Goal: Task Accomplishment & Management: Use online tool/utility

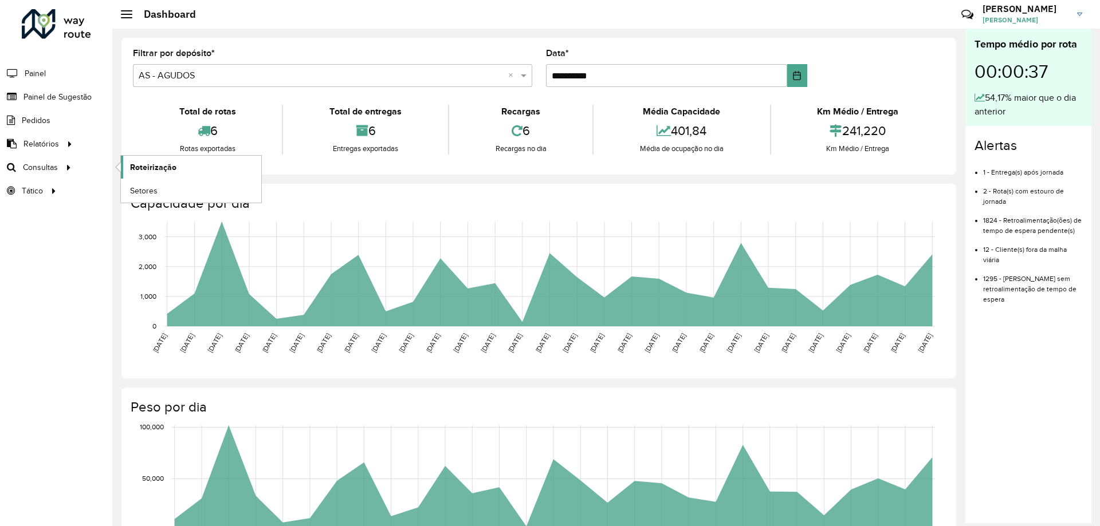
click at [159, 166] on span "Roteirização" at bounding box center [153, 168] width 46 height 12
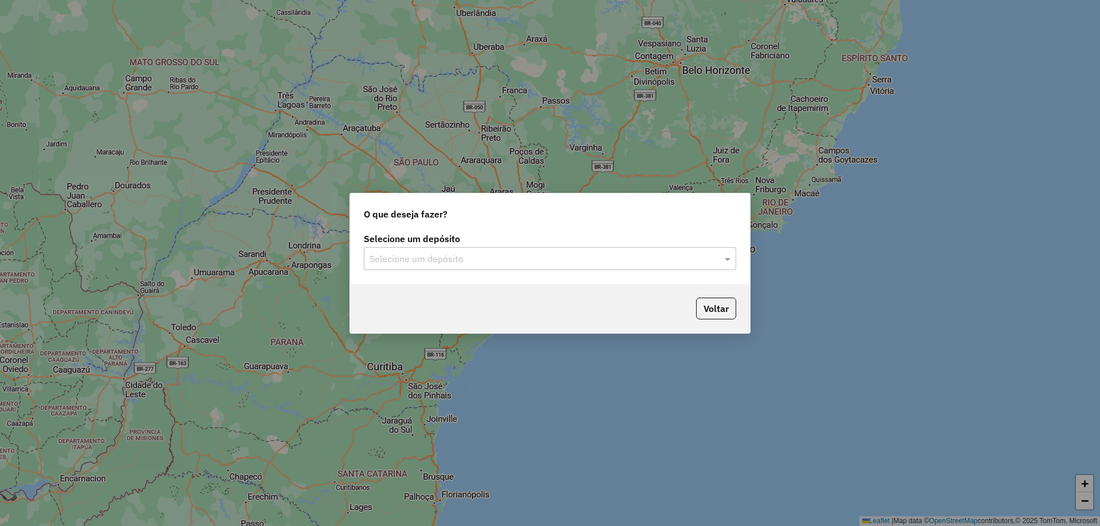
click at [524, 258] on input "text" at bounding box center [538, 260] width 338 height 14
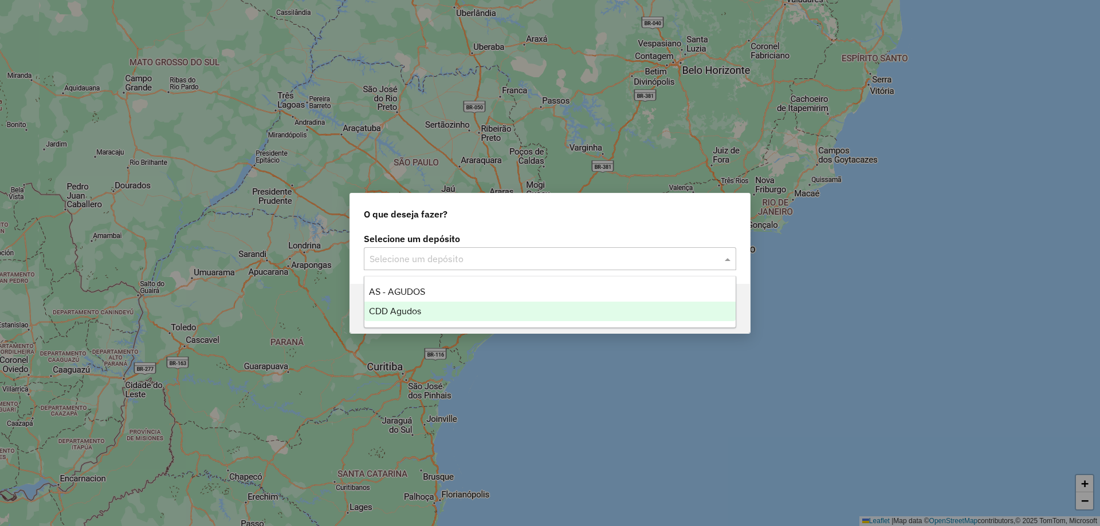
drag, startPoint x: 410, startPoint y: 304, endPoint x: 497, endPoint y: 298, distance: 87.2
click at [409, 304] on div "CDD Agudos" at bounding box center [549, 311] width 371 height 19
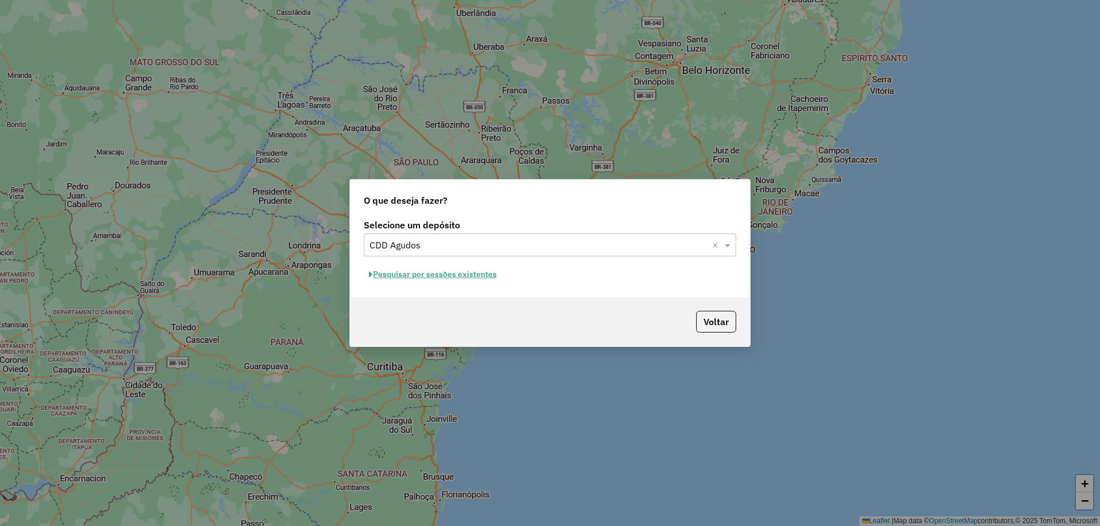
click at [461, 272] on button "Pesquisar por sessões existentes" at bounding box center [433, 275] width 138 height 18
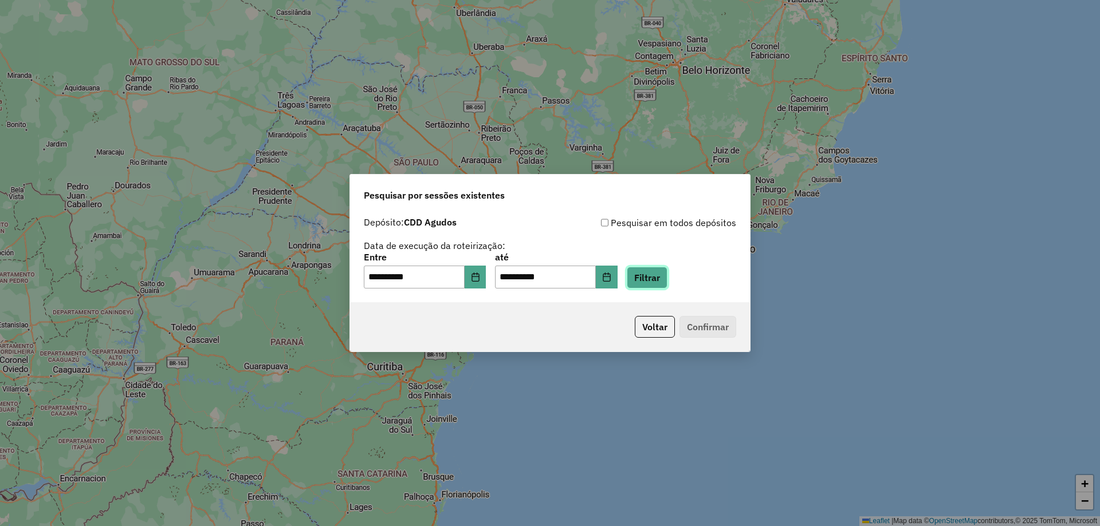
click at [663, 277] on button "Filtrar" at bounding box center [647, 278] width 41 height 22
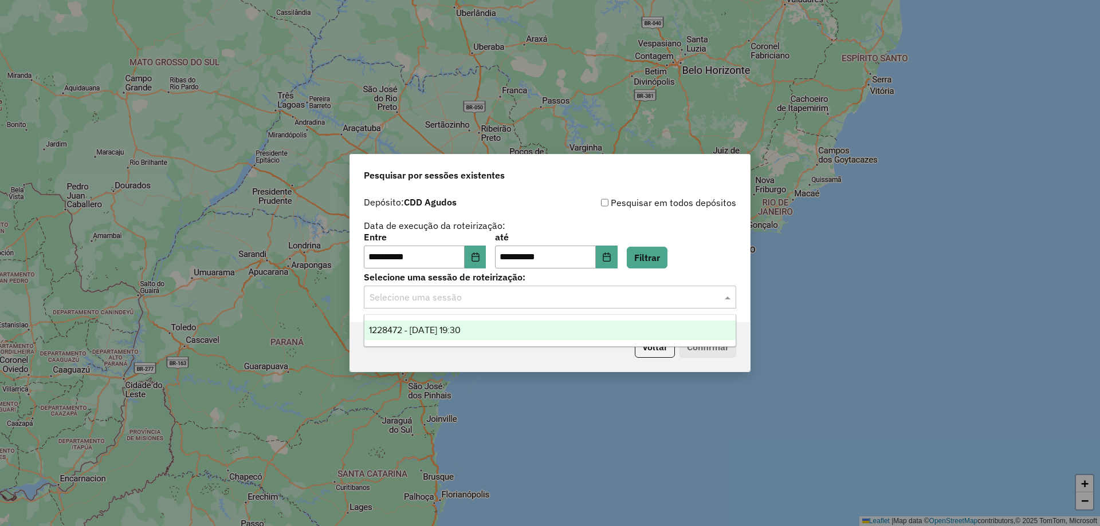
click at [569, 296] on input "text" at bounding box center [538, 298] width 338 height 14
click at [461, 327] on span "1228472 - 12/08/2025 19:30" at bounding box center [415, 330] width 92 height 10
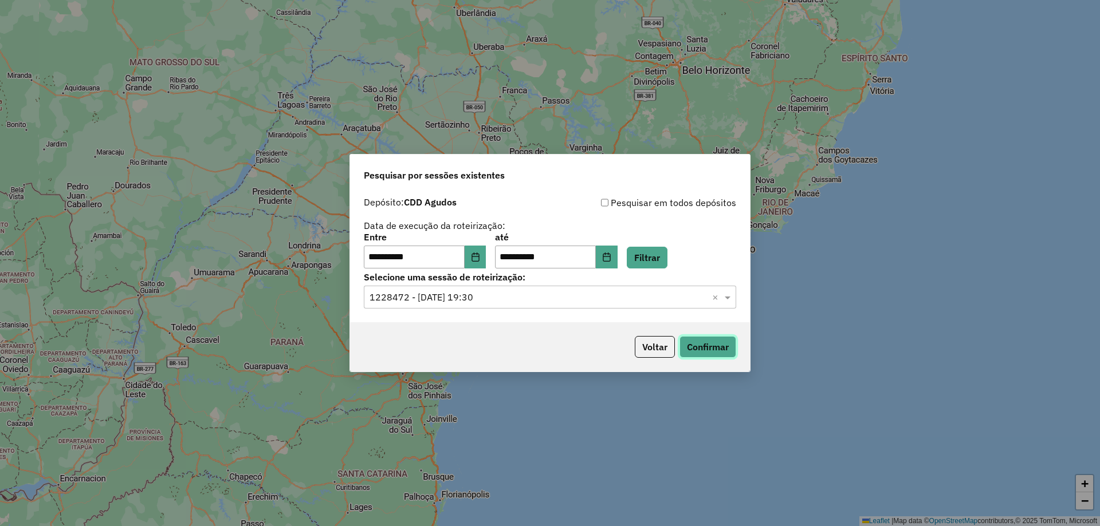
click at [715, 343] on button "Confirmar" at bounding box center [707, 347] width 57 height 22
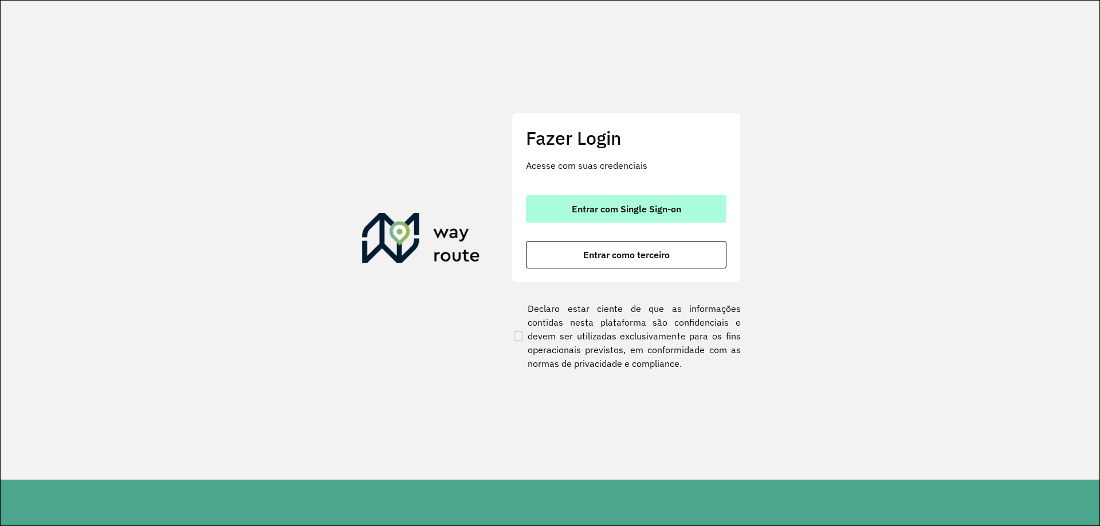
click at [612, 204] on span "Entrar com Single Sign-on" at bounding box center [626, 208] width 109 height 9
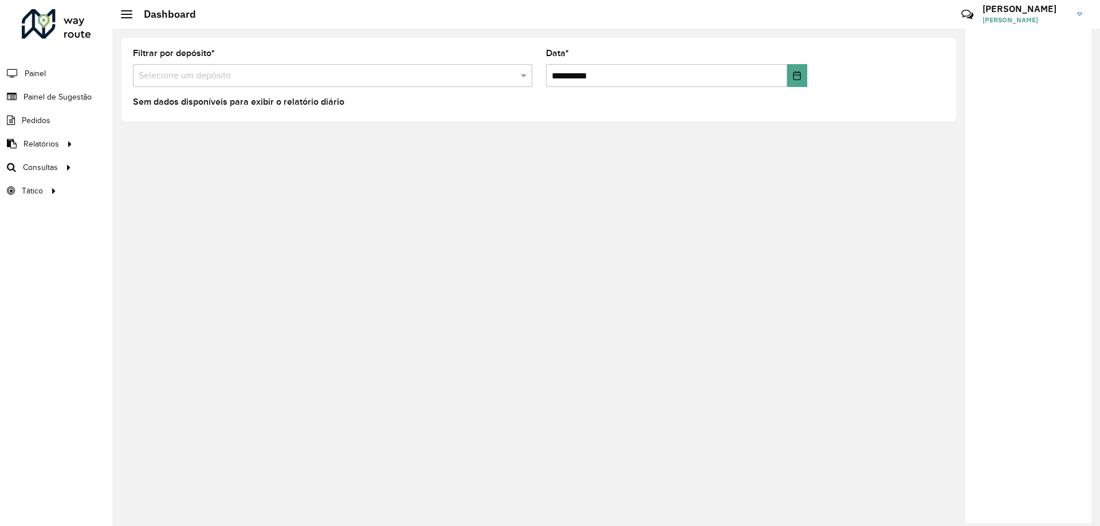
click at [363, 60] on div "Filtrar por depósito * Selecione um depósito" at bounding box center [332, 68] width 399 height 38
click at [372, 79] on input "text" at bounding box center [321, 76] width 365 height 14
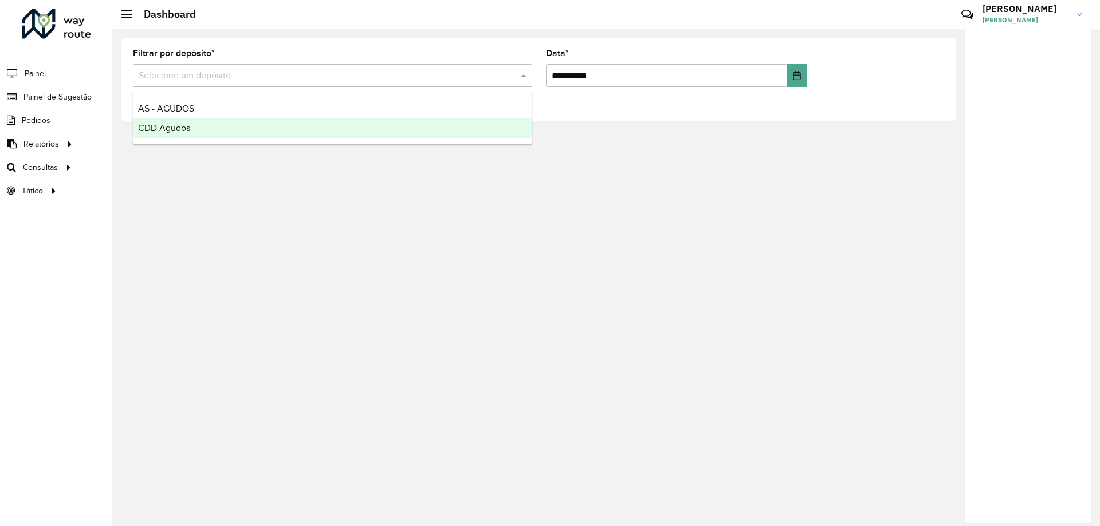
click at [179, 128] on span "CDD Agudos" at bounding box center [164, 128] width 52 height 10
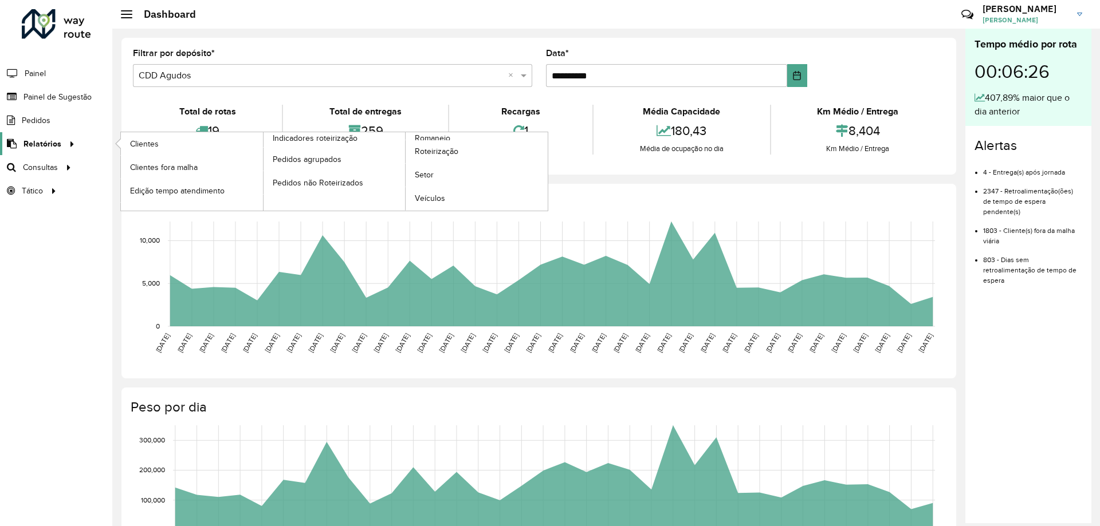
click at [45, 141] on span "Relatórios" at bounding box center [42, 144] width 38 height 12
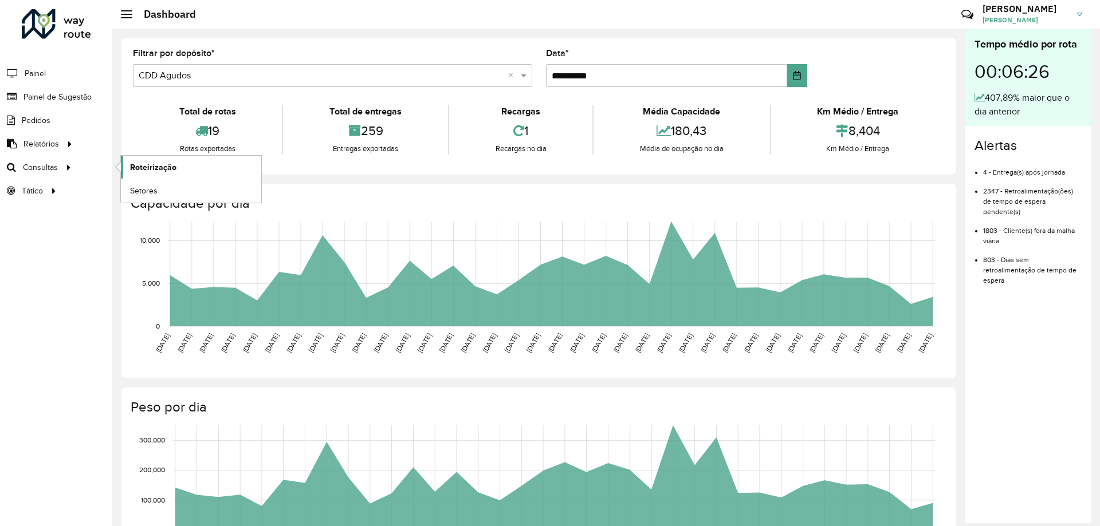
click at [158, 163] on span "Roteirização" at bounding box center [153, 168] width 46 height 12
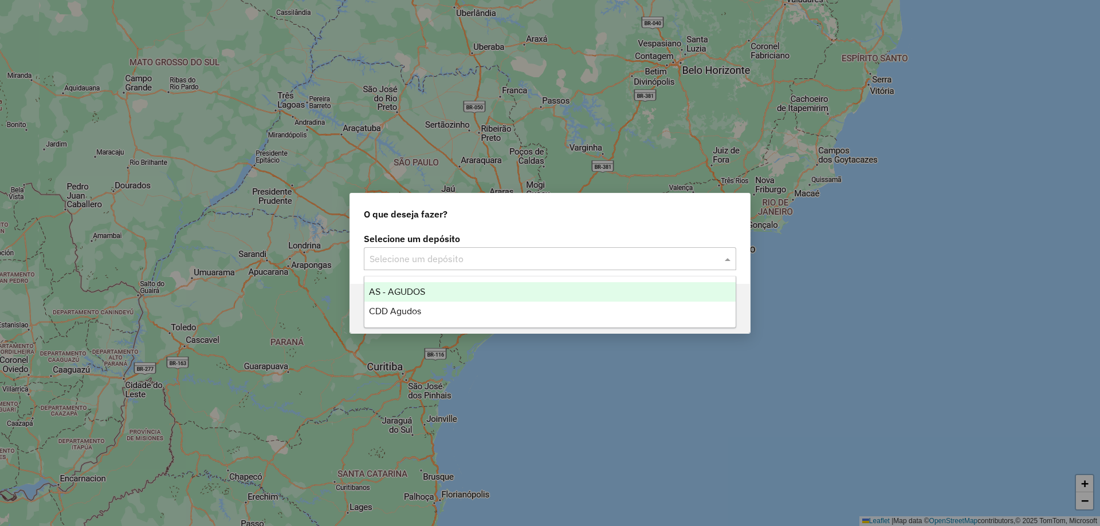
click at [486, 264] on input "text" at bounding box center [538, 260] width 338 height 14
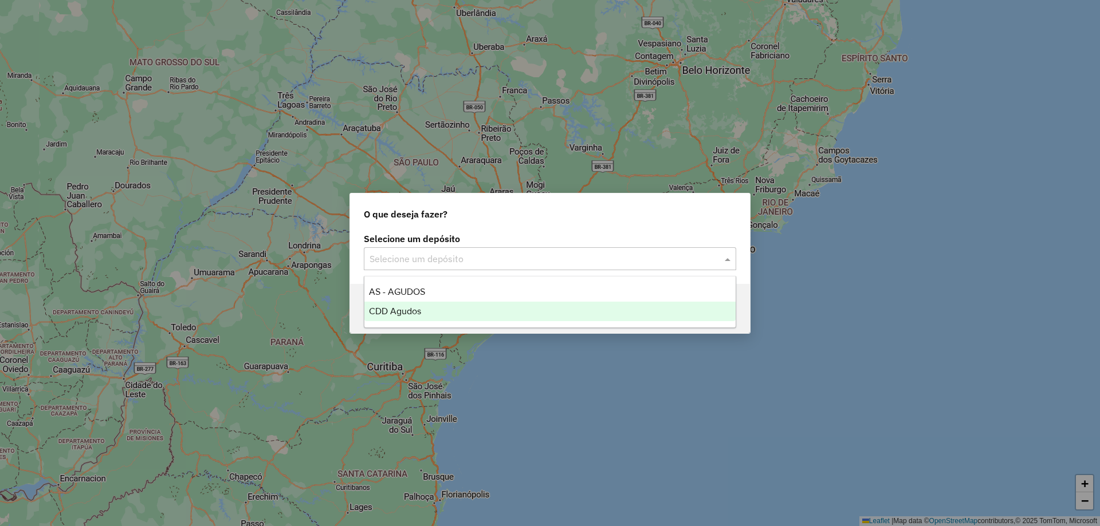
click at [410, 306] on span "CDD Agudos" at bounding box center [395, 311] width 52 height 10
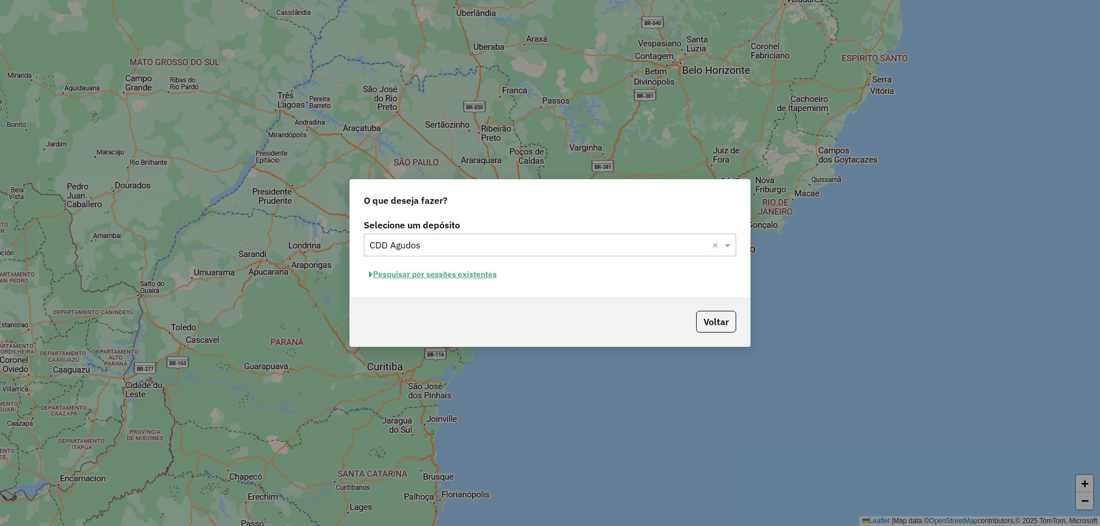
click at [451, 267] on button "Pesquisar por sessões existentes" at bounding box center [433, 275] width 138 height 18
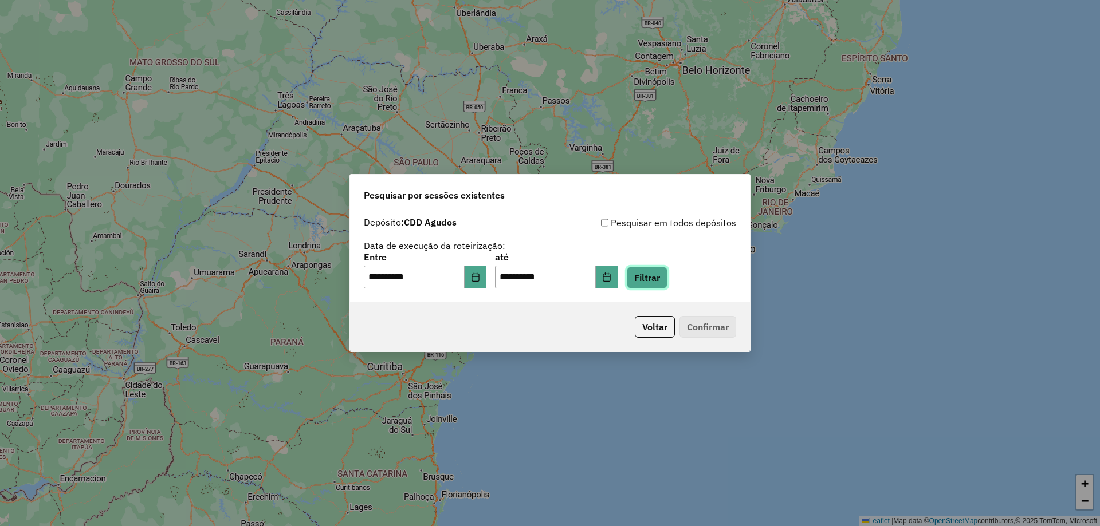
click at [667, 280] on button "Filtrar" at bounding box center [647, 278] width 41 height 22
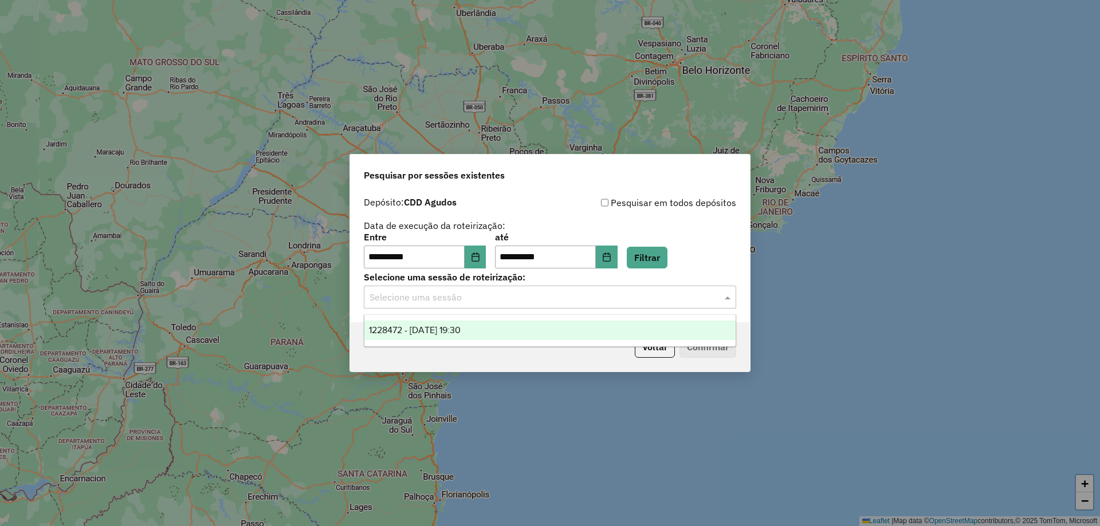
click at [465, 300] on input "text" at bounding box center [538, 298] width 338 height 14
click at [430, 326] on span "1228472 - 12/08/2025 19:30" at bounding box center [415, 330] width 92 height 10
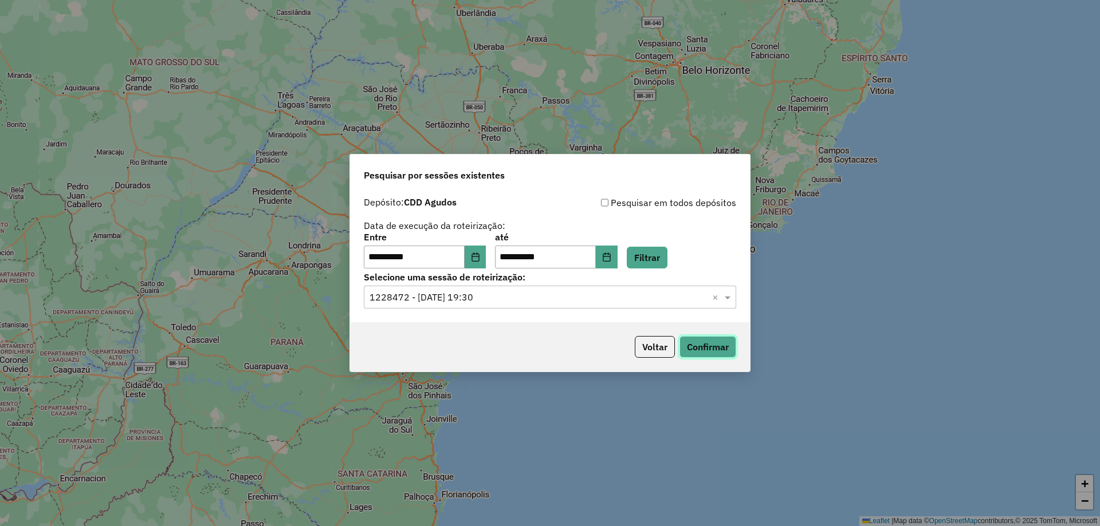
click at [719, 348] on button "Confirmar" at bounding box center [707, 347] width 57 height 22
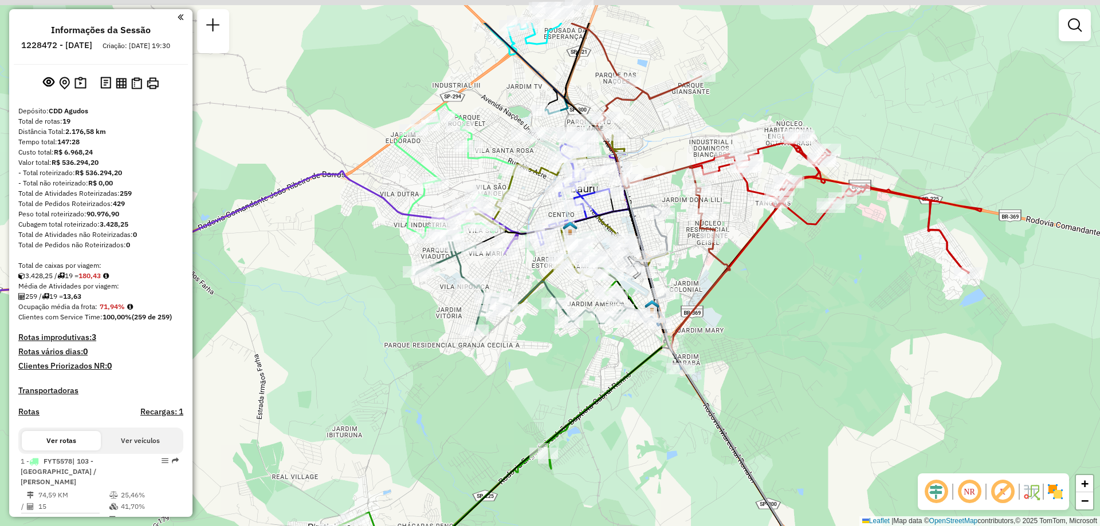
drag, startPoint x: 580, startPoint y: 151, endPoint x: 577, endPoint y: 238, distance: 87.7
click at [577, 236] on img at bounding box center [569, 228] width 15 height 15
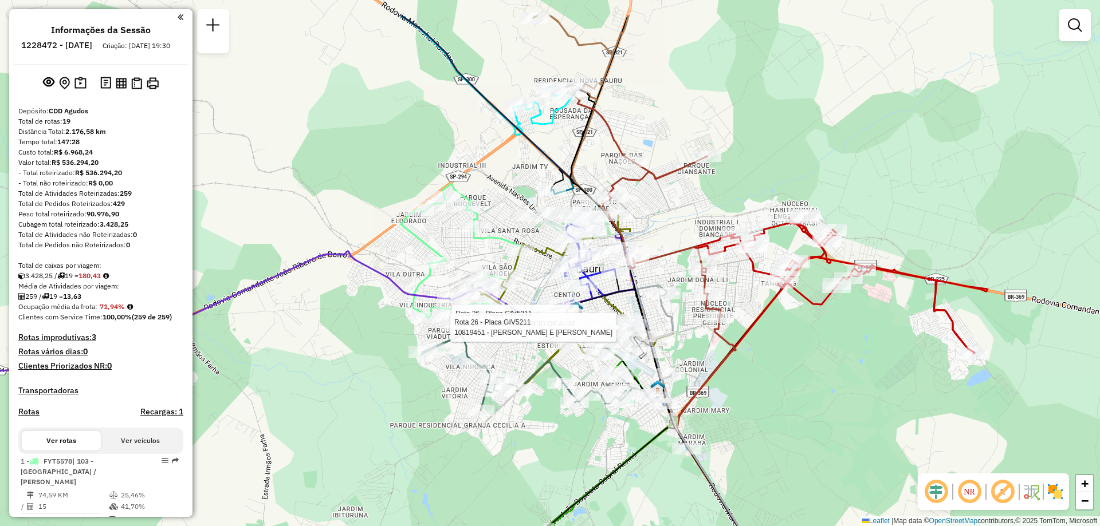
drag, startPoint x: 568, startPoint y: 97, endPoint x: 573, endPoint y: 175, distance: 77.5
click at [573, 175] on icon at bounding box center [691, 368] width 242 height 557
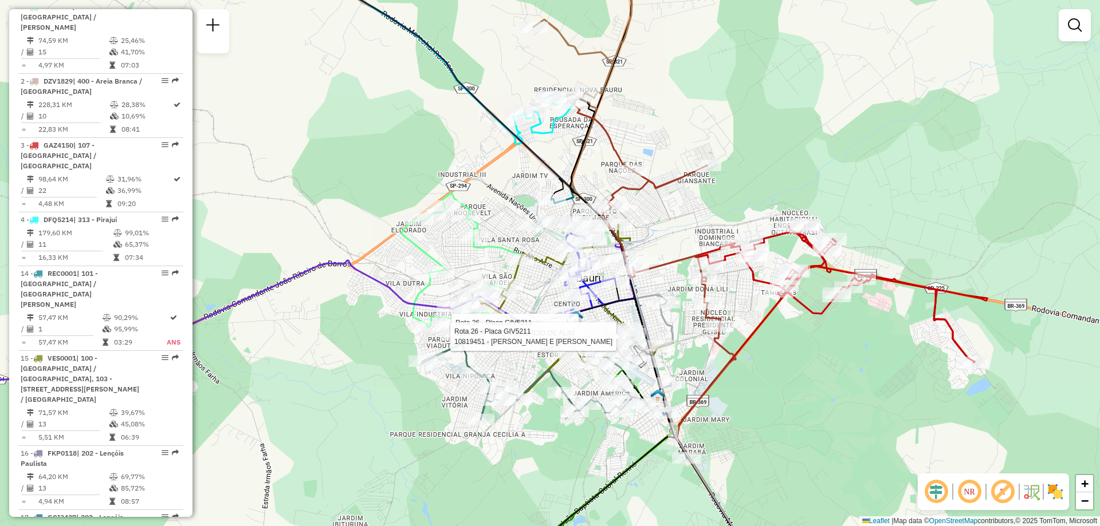
scroll to position [283, 0]
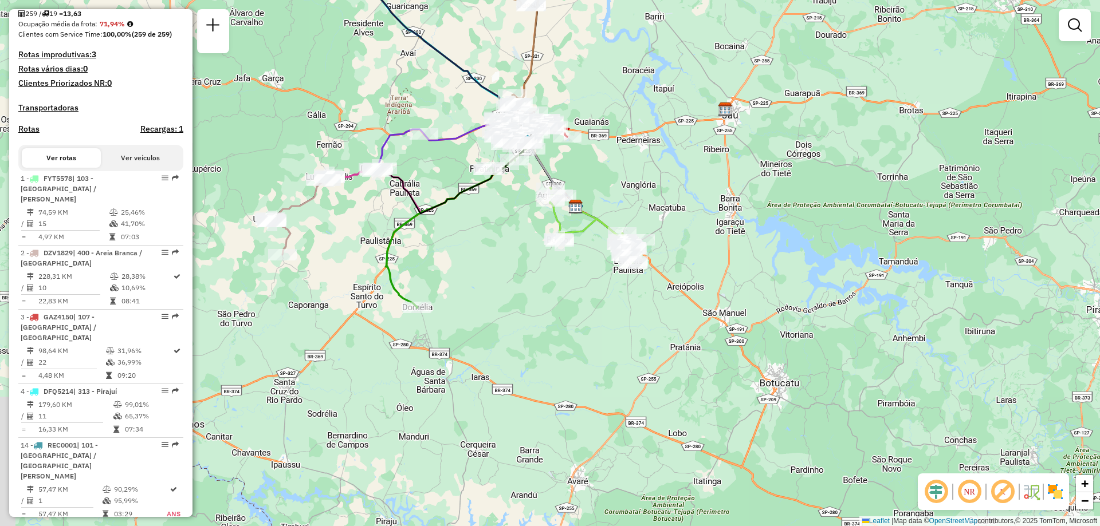
drag, startPoint x: 692, startPoint y: 371, endPoint x: 605, endPoint y: 164, distance: 224.1
click at [604, 154] on div "Janela de atendimento Grade de atendimento Capacidade Transportadoras Veículos …" at bounding box center [550, 263] width 1100 height 526
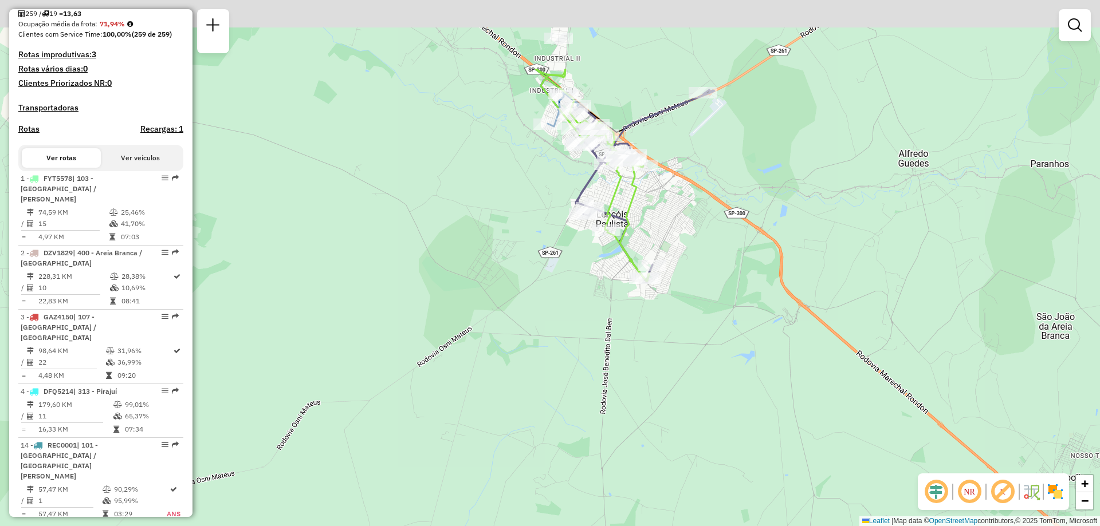
drag, startPoint x: 652, startPoint y: 218, endPoint x: 696, endPoint y: 366, distance: 154.8
click at [695, 366] on div "Janela de atendimento Grade de atendimento Capacidade Transportadoras Veículos …" at bounding box center [550, 263] width 1100 height 526
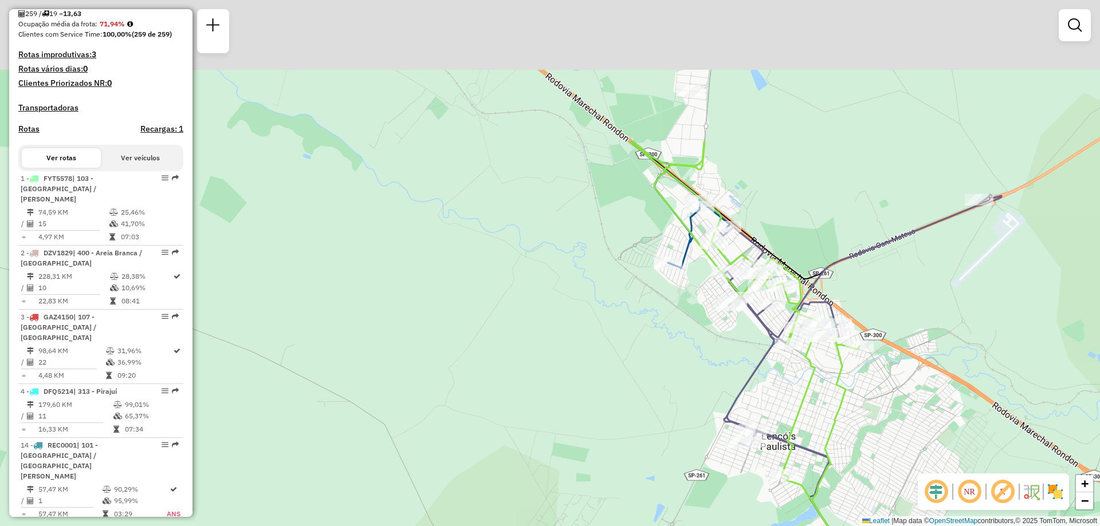
drag, startPoint x: 630, startPoint y: 229, endPoint x: 516, endPoint y: 448, distance: 247.2
click at [519, 449] on div "Janela de atendimento Grade de atendimento Capacidade Transportadoras Veículos …" at bounding box center [550, 263] width 1100 height 526
